Goal: Task Accomplishment & Management: Use online tool/utility

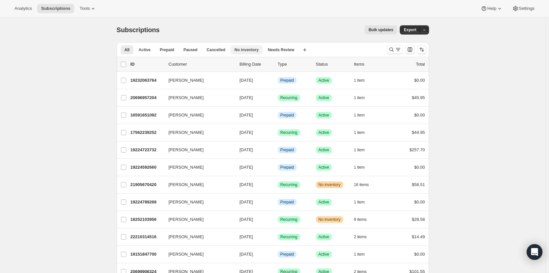
click at [243, 54] on button "No inventory" at bounding box center [246, 49] width 32 height 9
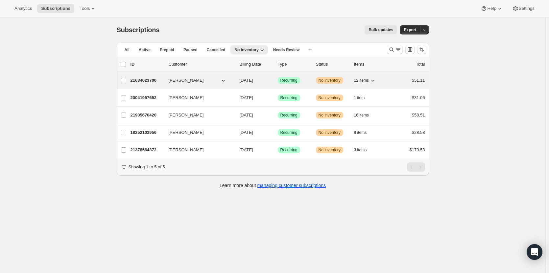
click at [308, 82] on div "Success Recurring" at bounding box center [294, 80] width 33 height 7
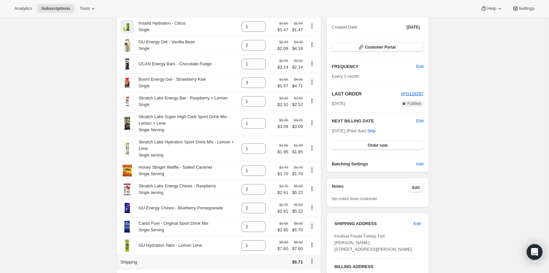
scroll to position [131, 0]
click at [313, 67] on button "Product actions" at bounding box center [312, 63] width 11 height 7
drag, startPoint x: 307, startPoint y: 84, endPoint x: 308, endPoint y: 75, distance: 9.3
click at [308, 75] on ul "Remove Swap variant" at bounding box center [314, 83] width 29 height 22
click at [308, 75] on span "Remove" at bounding box center [310, 77] width 16 height 5
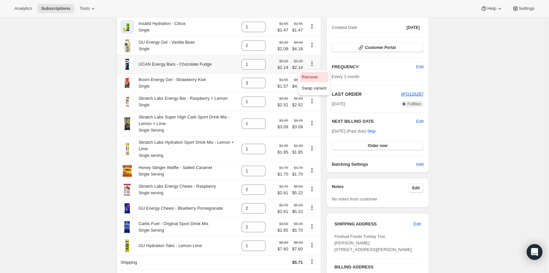
type input "0"
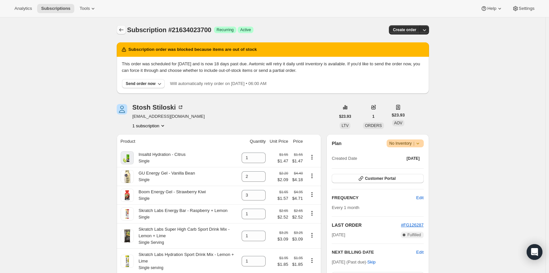
click at [121, 29] on icon "Subscriptions" at bounding box center [121, 30] width 7 height 7
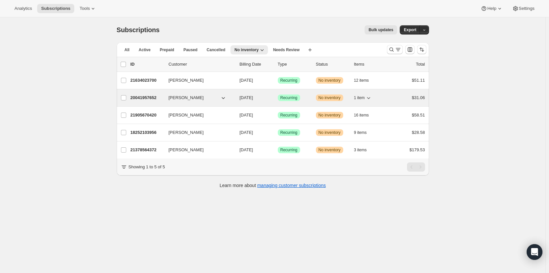
click at [321, 97] on span "No inventory" at bounding box center [329, 97] width 22 height 5
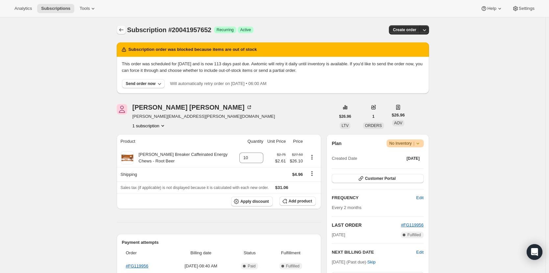
click at [124, 34] on button "Subscriptions" at bounding box center [121, 29] width 9 height 9
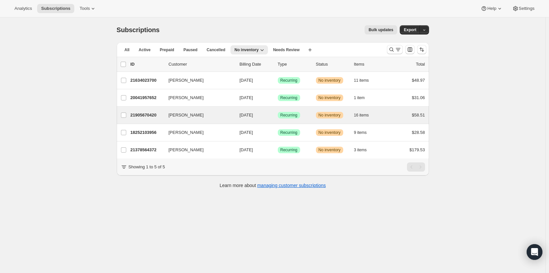
click at [317, 110] on div "[PERSON_NAME] 21905670420 [PERSON_NAME] [DATE] Success Recurring Warning No inv…" at bounding box center [273, 115] width 312 height 17
click at [305, 113] on div "Success Recurring" at bounding box center [294, 115] width 33 height 7
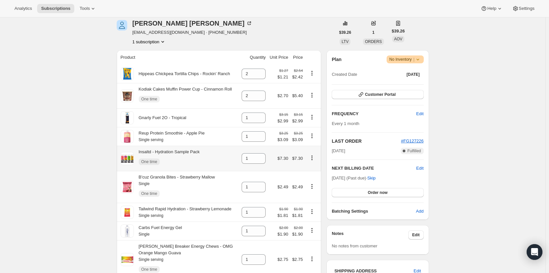
scroll to position [84, 0]
click at [312, 76] on icon "Product actions" at bounding box center [312, 73] width 7 height 7
click at [313, 86] on span "Remove" at bounding box center [310, 85] width 16 height 5
type input "0"
click at [315, 157] on icon "Product actions" at bounding box center [312, 157] width 7 height 7
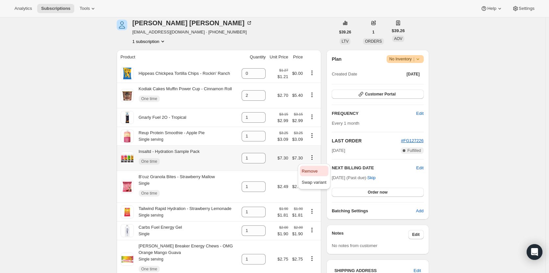
click at [314, 174] on span "Remove" at bounding box center [310, 171] width 16 height 5
type input "0"
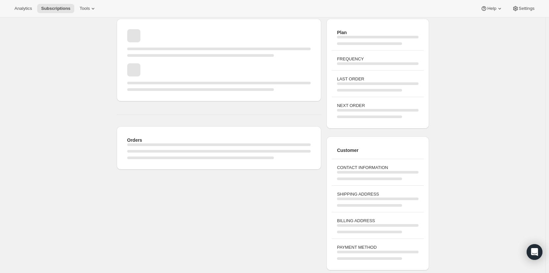
scroll to position [132, 0]
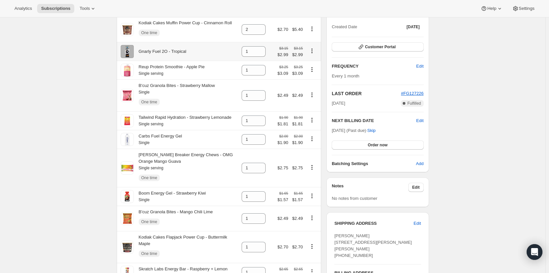
click at [312, 51] on icon "Product actions" at bounding box center [311, 50] width 1 height 1
click at [313, 63] on span "Remove" at bounding box center [310, 63] width 16 height 5
type input "0"
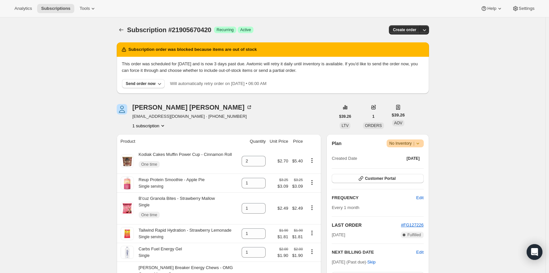
click at [121, 31] on icon "Subscriptions" at bounding box center [121, 30] width 7 height 7
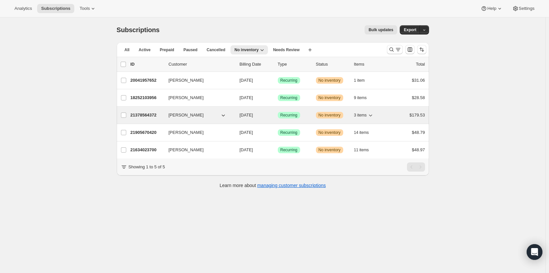
click at [305, 118] on div "Success Recurring" at bounding box center [294, 115] width 33 height 7
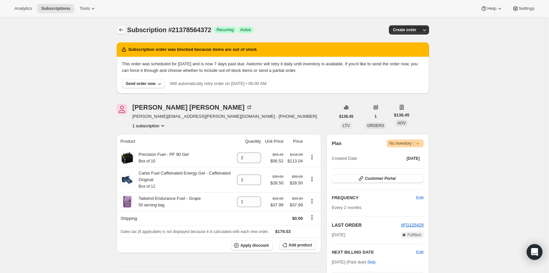
click at [119, 31] on icon "Subscriptions" at bounding box center [121, 30] width 7 height 7
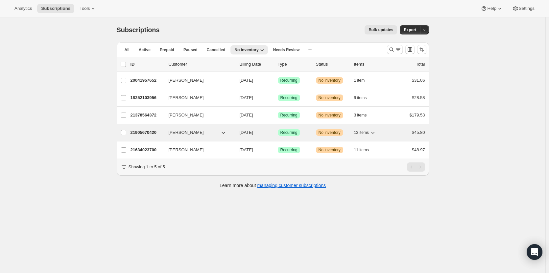
click at [305, 134] on div "Success Recurring" at bounding box center [294, 132] width 33 height 7
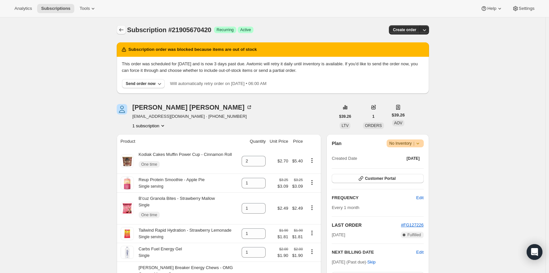
click at [122, 27] on icon "Subscriptions" at bounding box center [121, 30] width 7 height 7
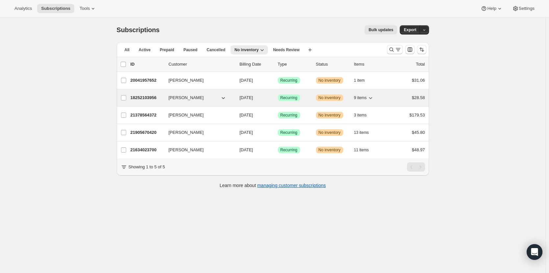
click at [309, 98] on div "Success Recurring" at bounding box center [294, 98] width 33 height 7
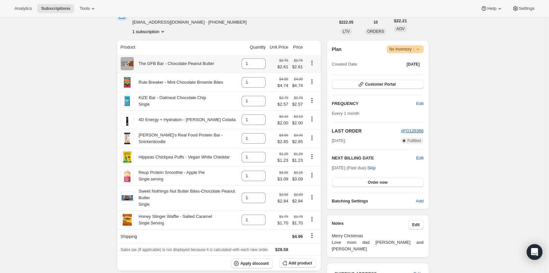
scroll to position [95, 0]
click at [313, 160] on icon "Product actions" at bounding box center [312, 156] width 7 height 7
click at [312, 173] on span "Remove" at bounding box center [310, 170] width 16 height 5
type input "0"
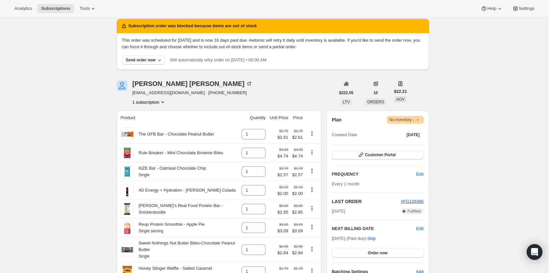
scroll to position [0, 0]
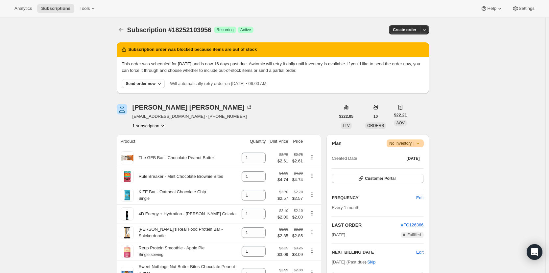
click at [122, 31] on icon "Subscriptions" at bounding box center [121, 29] width 4 height 3
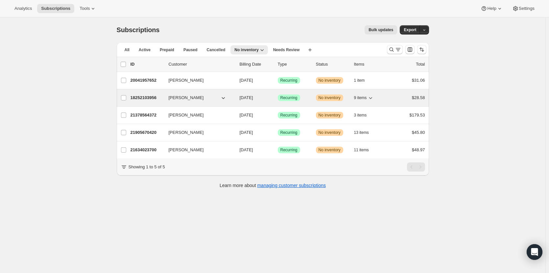
click at [358, 96] on span "9 items" at bounding box center [360, 97] width 13 height 5
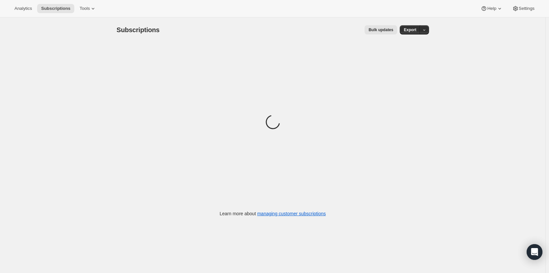
click at [17, 13] on div "Analytics Subscriptions Tools Help Settings" at bounding box center [274, 8] width 549 height 17
click at [21, 11] on span "Analytics" at bounding box center [22, 8] width 17 height 5
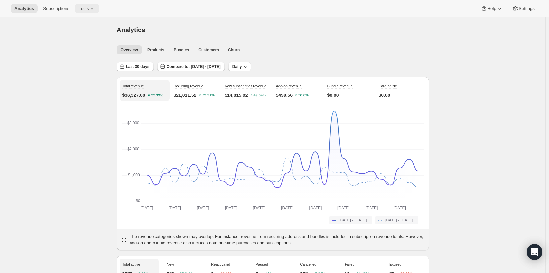
click at [84, 6] on span "Tools" at bounding box center [84, 8] width 10 height 5
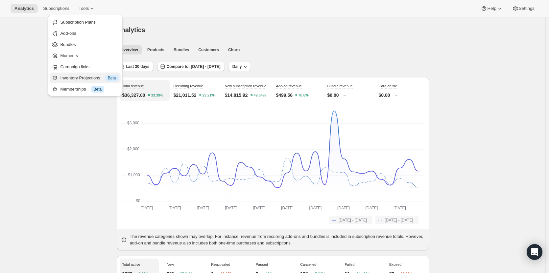
click at [79, 81] on div "Inventory Projections Info Beta" at bounding box center [89, 78] width 58 height 7
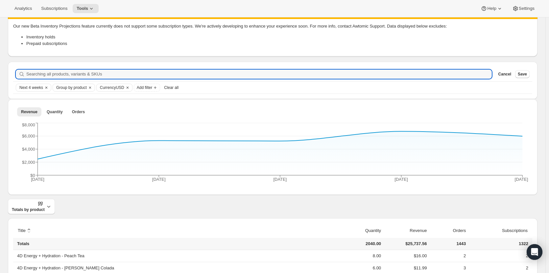
scroll to position [95, 0]
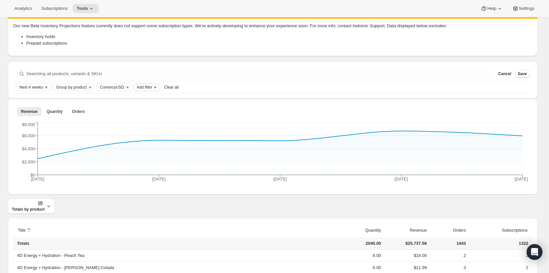
click at [141, 85] on span "Add filter" at bounding box center [144, 87] width 15 height 5
click at [139, 85] on span "Add filter" at bounding box center [144, 87] width 15 height 5
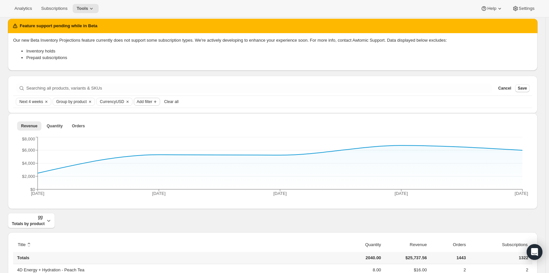
scroll to position [0, 0]
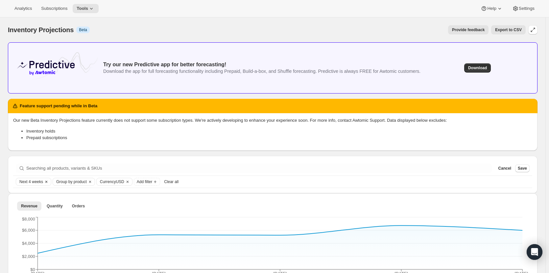
click at [38, 184] on button "Next 4 weeks" at bounding box center [29, 181] width 27 height 7
drag, startPoint x: 29, startPoint y: 197, endPoint x: 26, endPoint y: 199, distance: 3.6
click at [26, 199] on input "Date Range" at bounding box center [41, 200] width 42 height 9
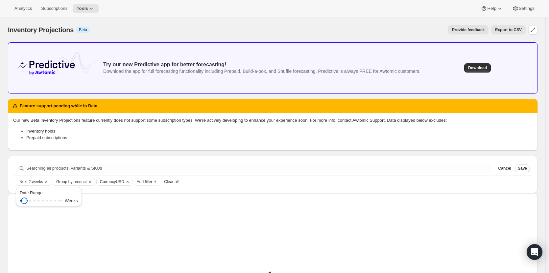
type input "2"
click at [24, 198] on input "Date Range" at bounding box center [41, 200] width 42 height 9
click at [256, 22] on div "Inventory Projections. This page is ready Inventory Projections Info Beta Provi…" at bounding box center [272, 29] width 529 height 25
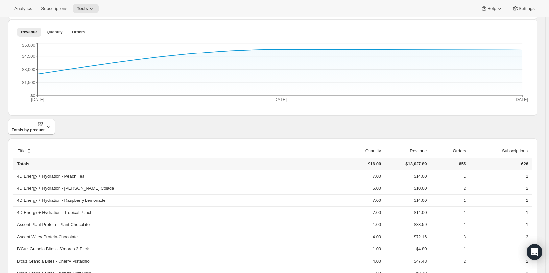
scroll to position [174, 0]
click at [29, 131] on span "Totals by product" at bounding box center [28, 128] width 33 height 12
click at [137, 127] on div "Totals by product" at bounding box center [272, 127] width 529 height 15
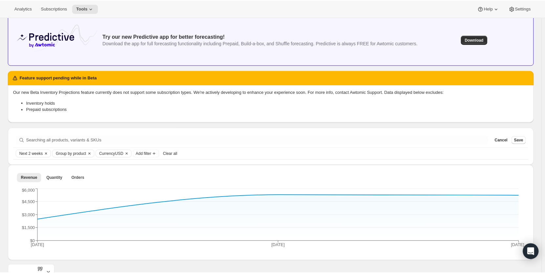
scroll to position [0, 0]
